Goal: Information Seeking & Learning: Understand process/instructions

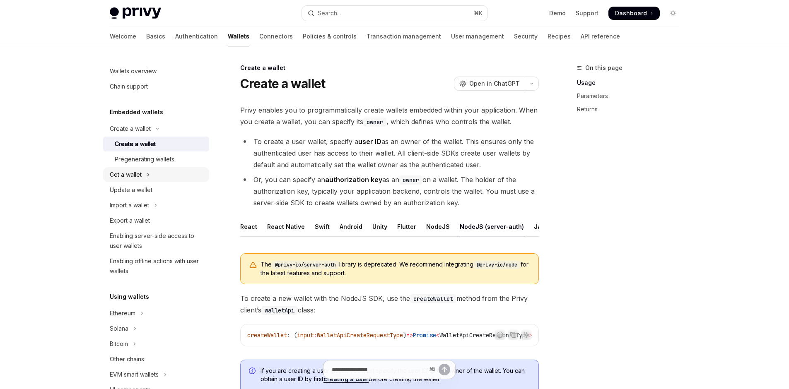
click at [104, 182] on button "Get a wallet" at bounding box center [156, 174] width 106 height 15
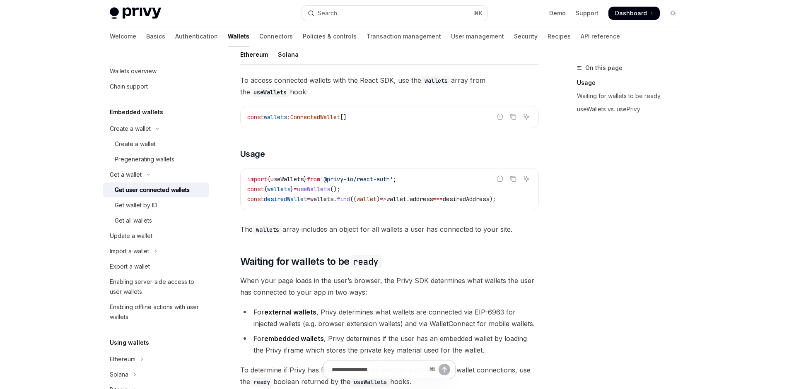
scroll to position [277, 0]
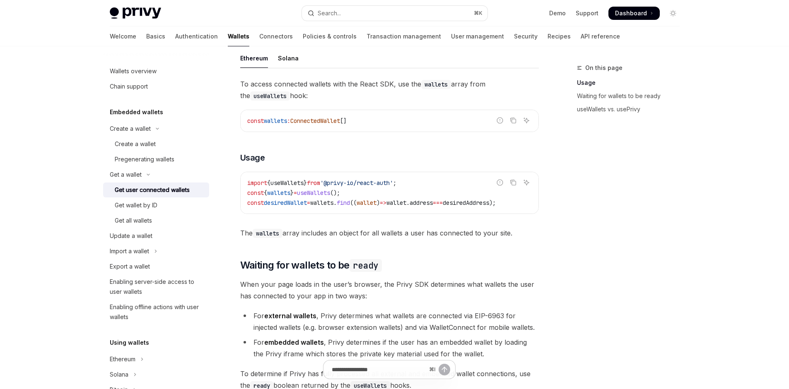
click at [272, 38] on div "React Native" at bounding box center [286, 28] width 38 height 19
type textarea "*"
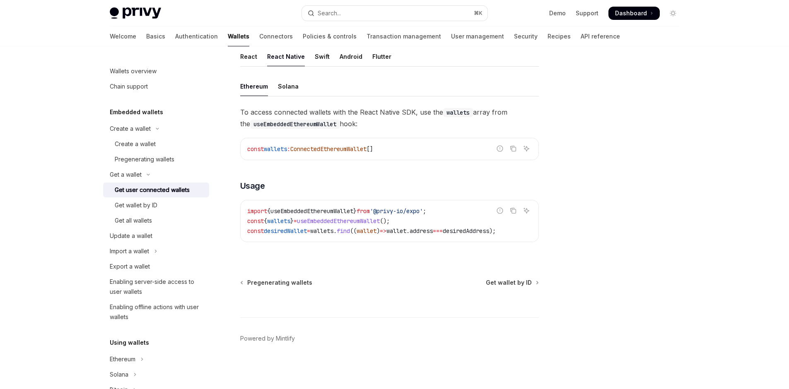
scroll to position [387, 0]
click at [324, 218] on span "useEmbeddedEthereumWallet" at bounding box center [338, 221] width 83 height 7
click at [387, 227] on span "=>" at bounding box center [383, 230] width 7 height 7
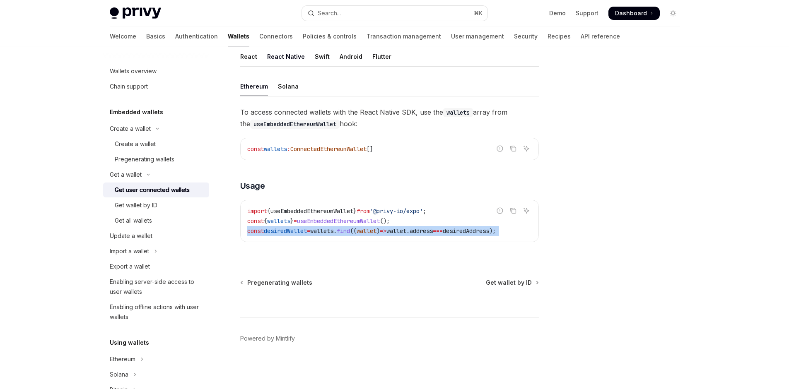
click at [387, 227] on span "=>" at bounding box center [383, 230] width 7 height 7
click at [406, 227] on span "wallet" at bounding box center [397, 230] width 20 height 7
click at [589, 121] on div "Get a wallet Get user connected wallets OpenAI Open in ChatGPT OpenAI Open in C…" at bounding box center [394, 93] width 583 height 592
